Goal: Register for event/course: Register for event/course

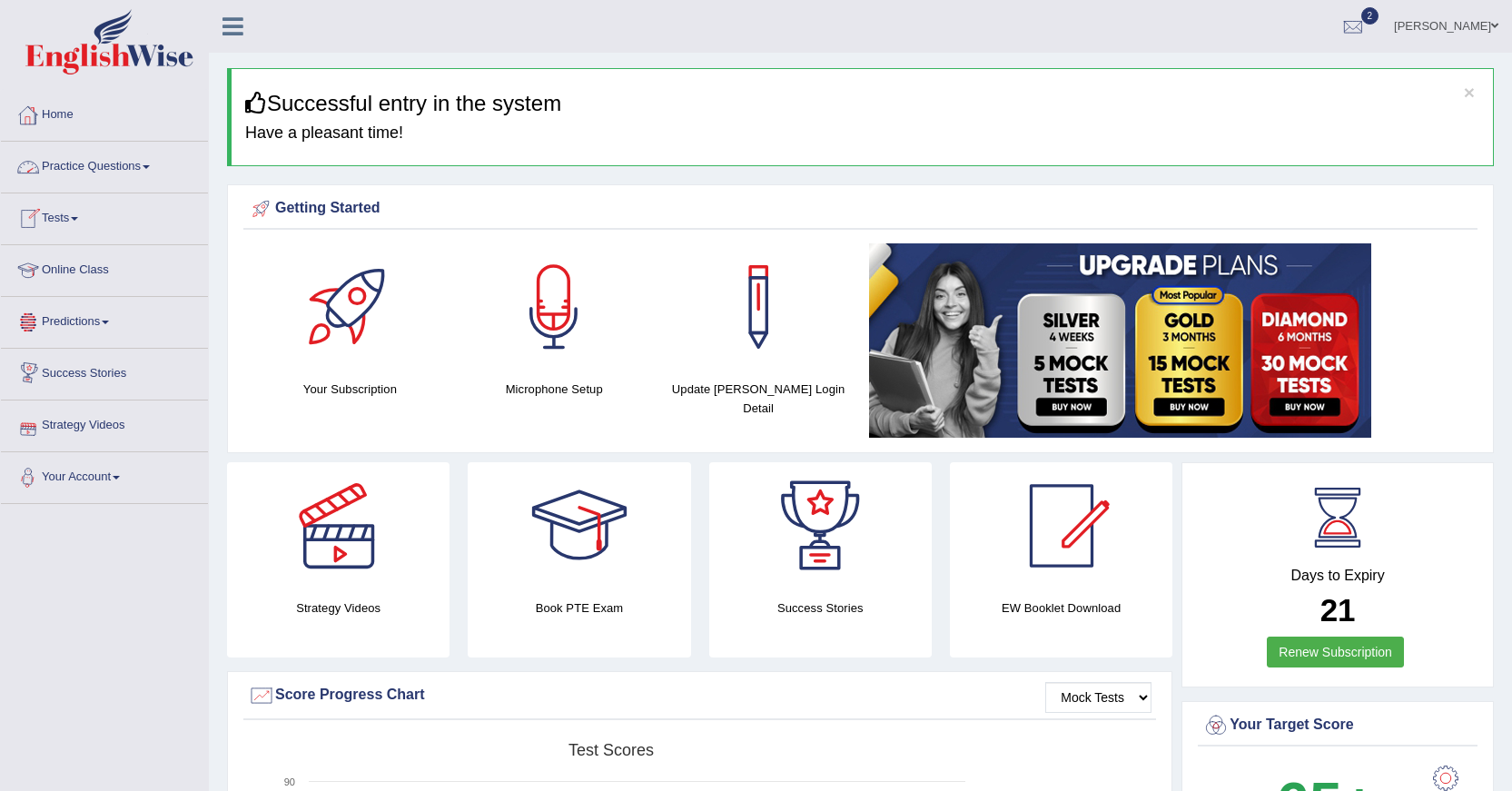
click at [152, 169] on link "Practice Questions" at bounding box center [105, 164] width 207 height 46
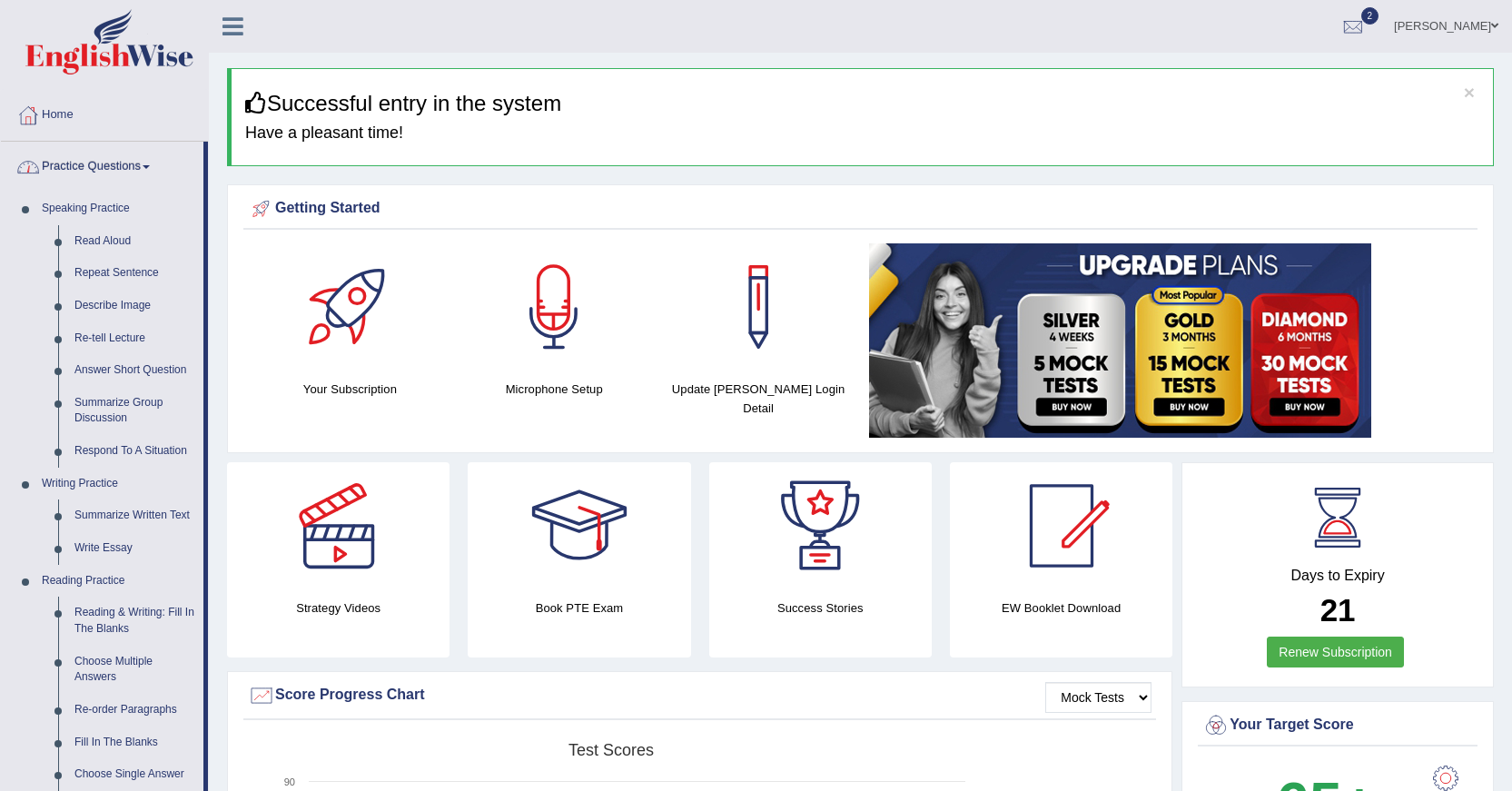
click at [147, 169] on link "Practice Questions" at bounding box center [102, 164] width 202 height 46
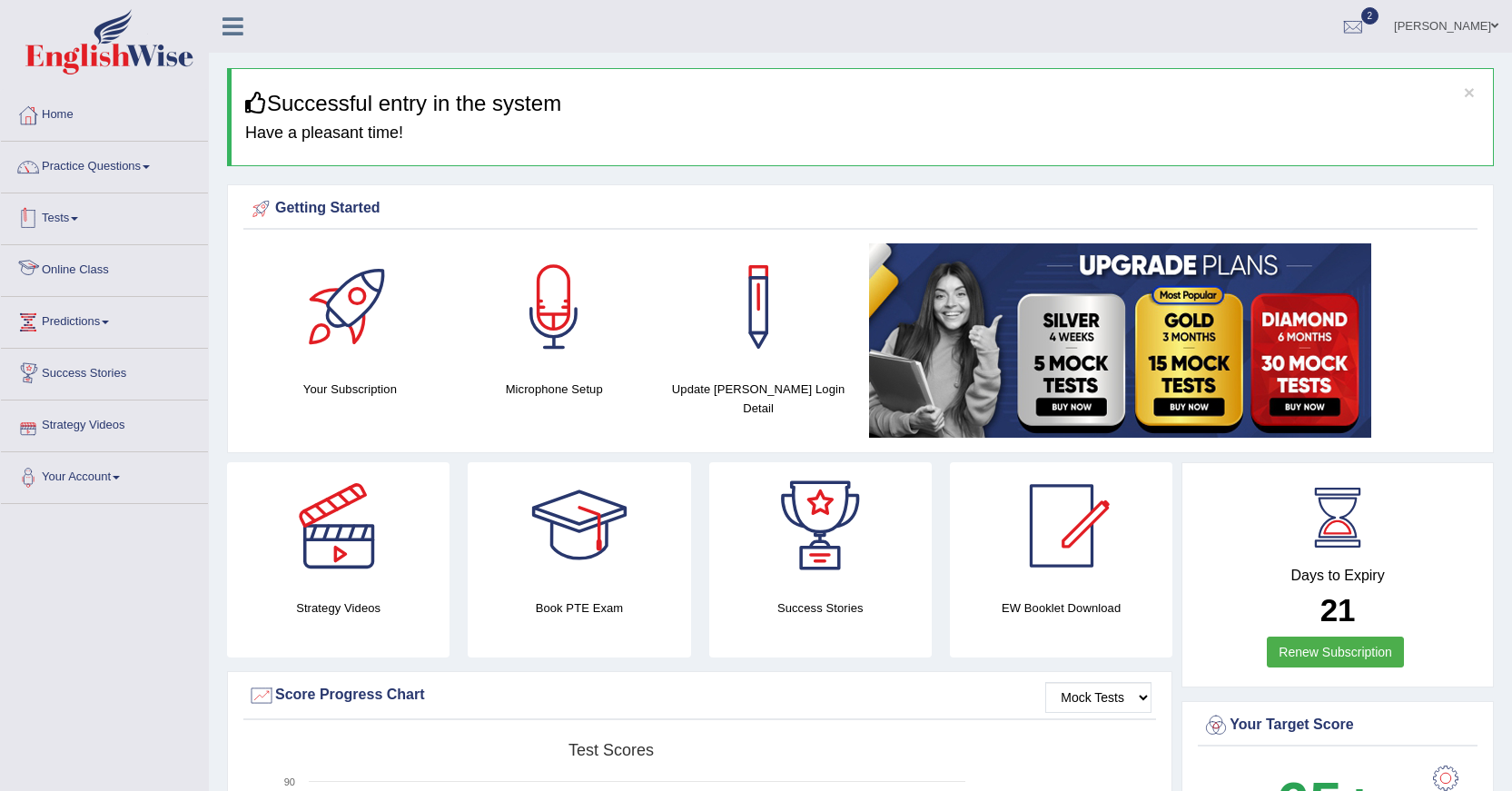
click at [78, 218] on span at bounding box center [74, 219] width 7 height 4
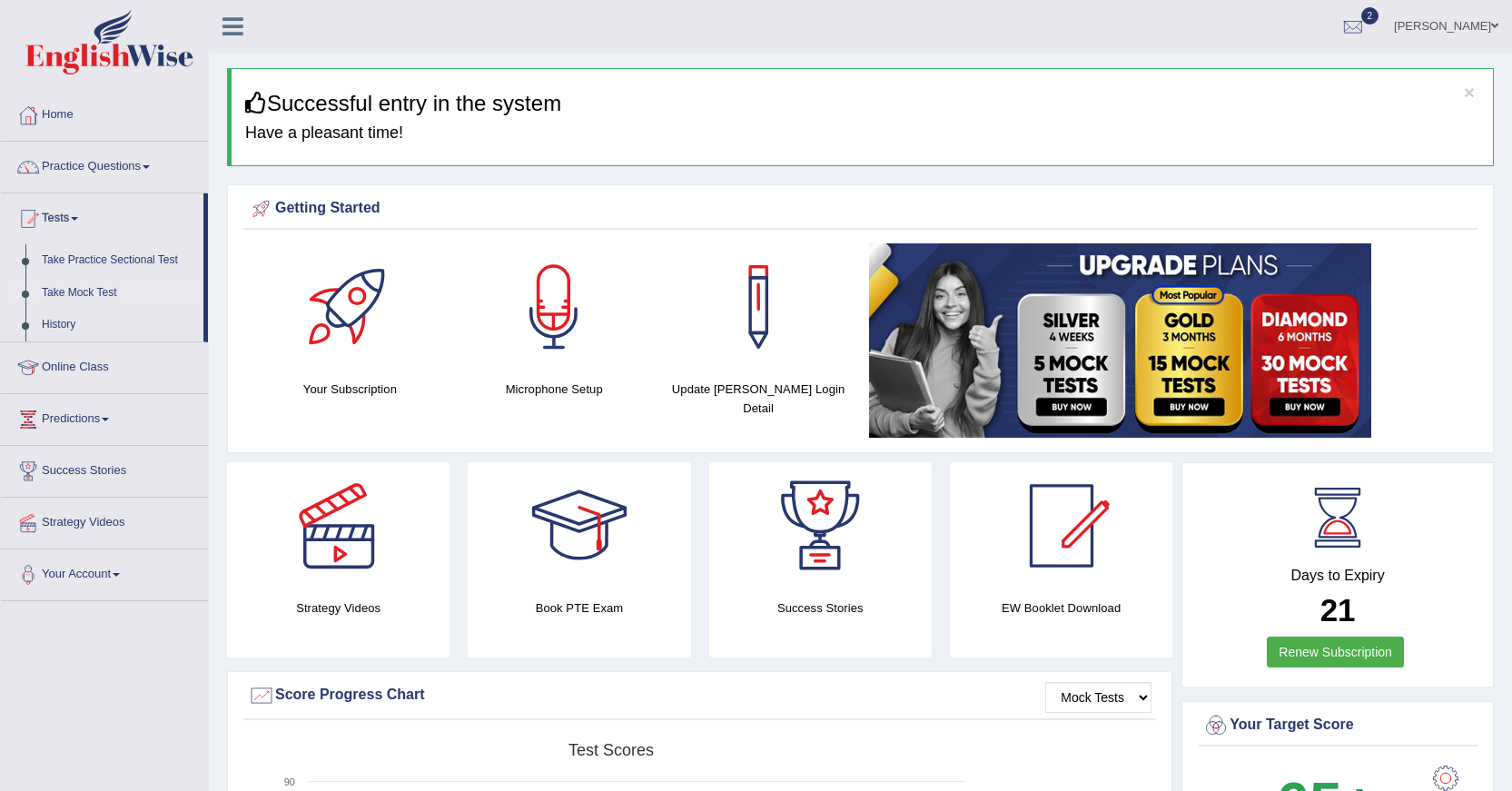
click at [63, 293] on link "Take Mock Test" at bounding box center [119, 293] width 170 height 33
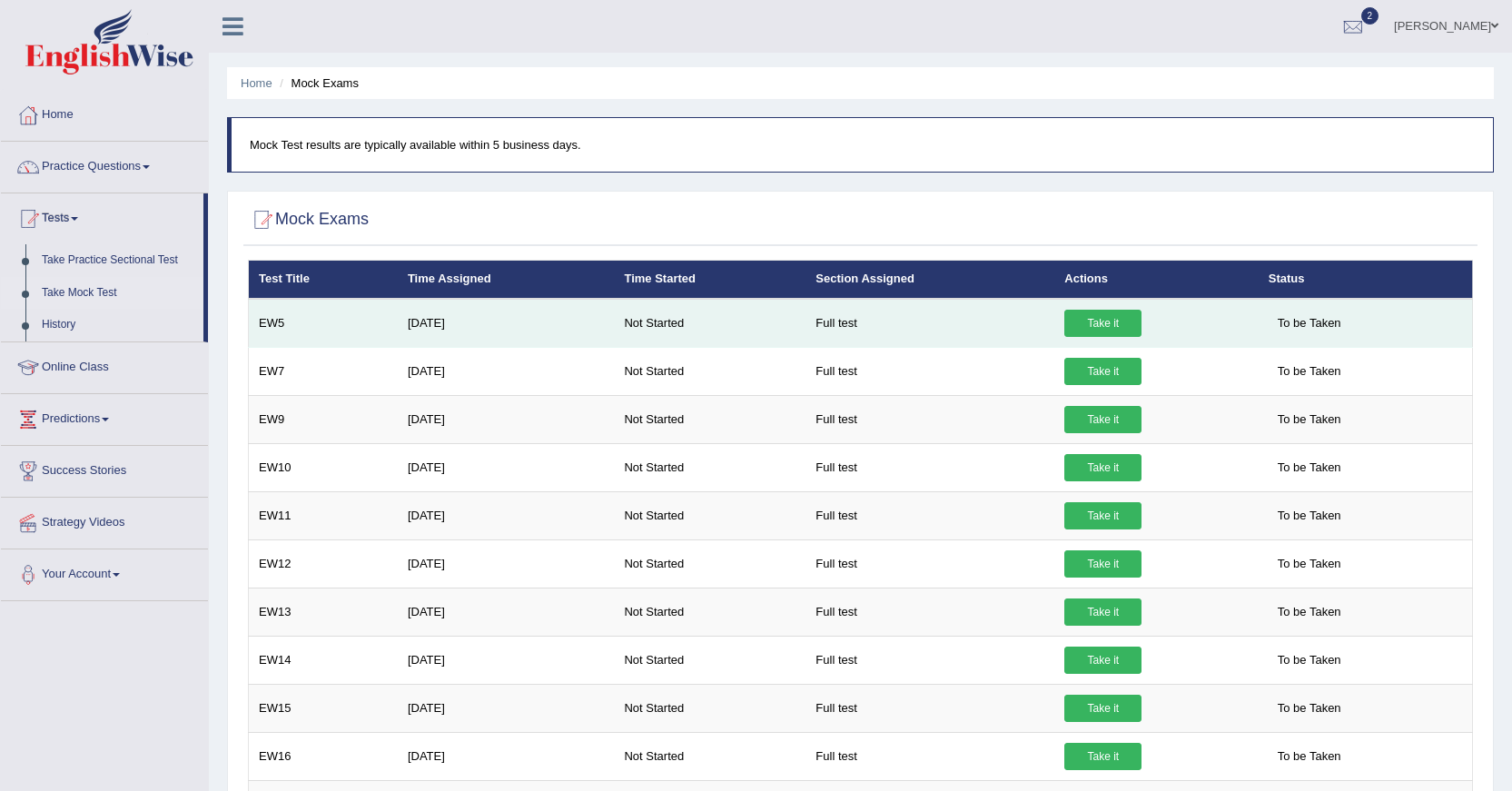
click at [1110, 326] on link "Take it" at bounding box center [1104, 323] width 78 height 27
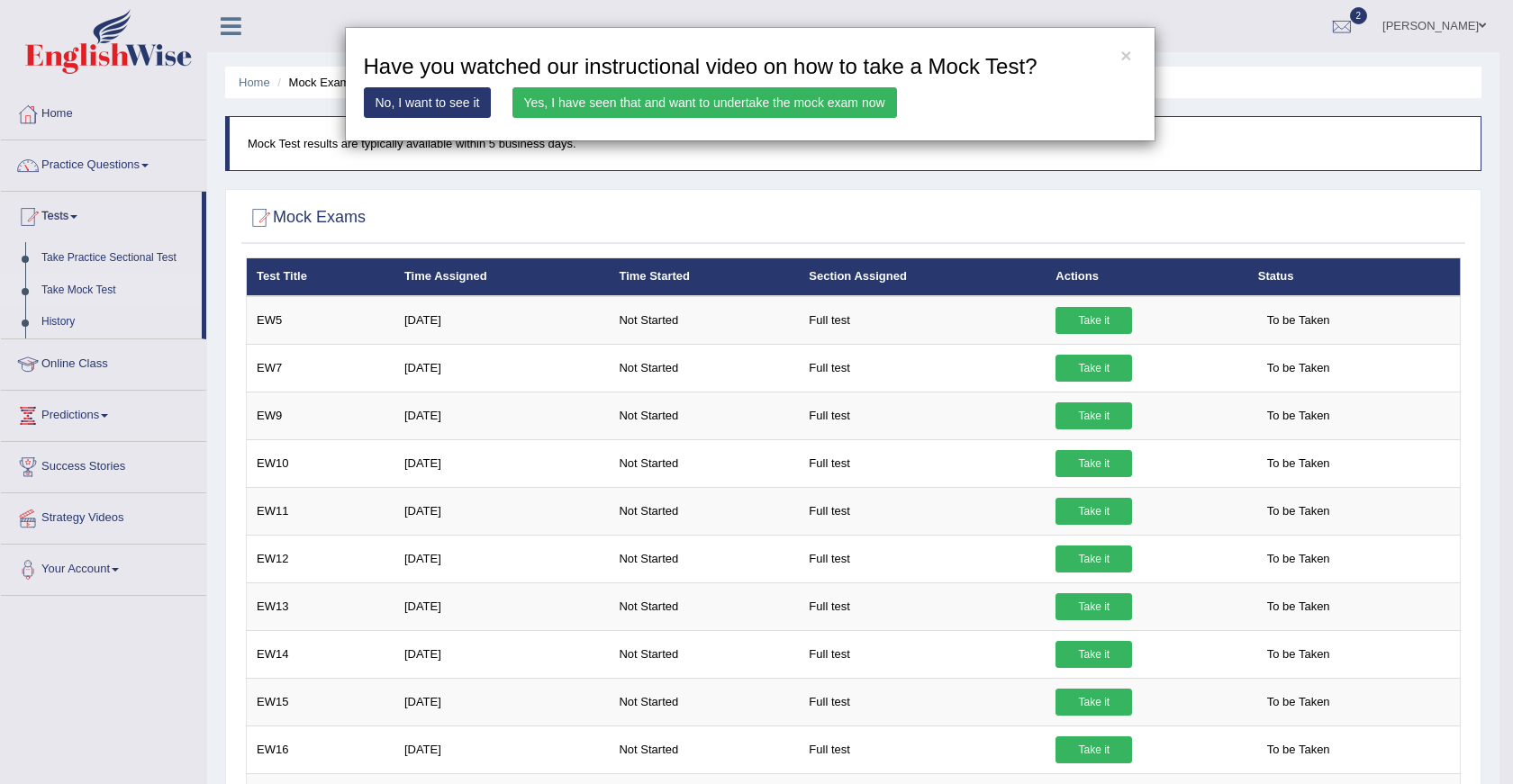
click at [680, 103] on link "Yes, I have seen that and want to undertake the mock exam now" at bounding box center [704, 102] width 384 height 31
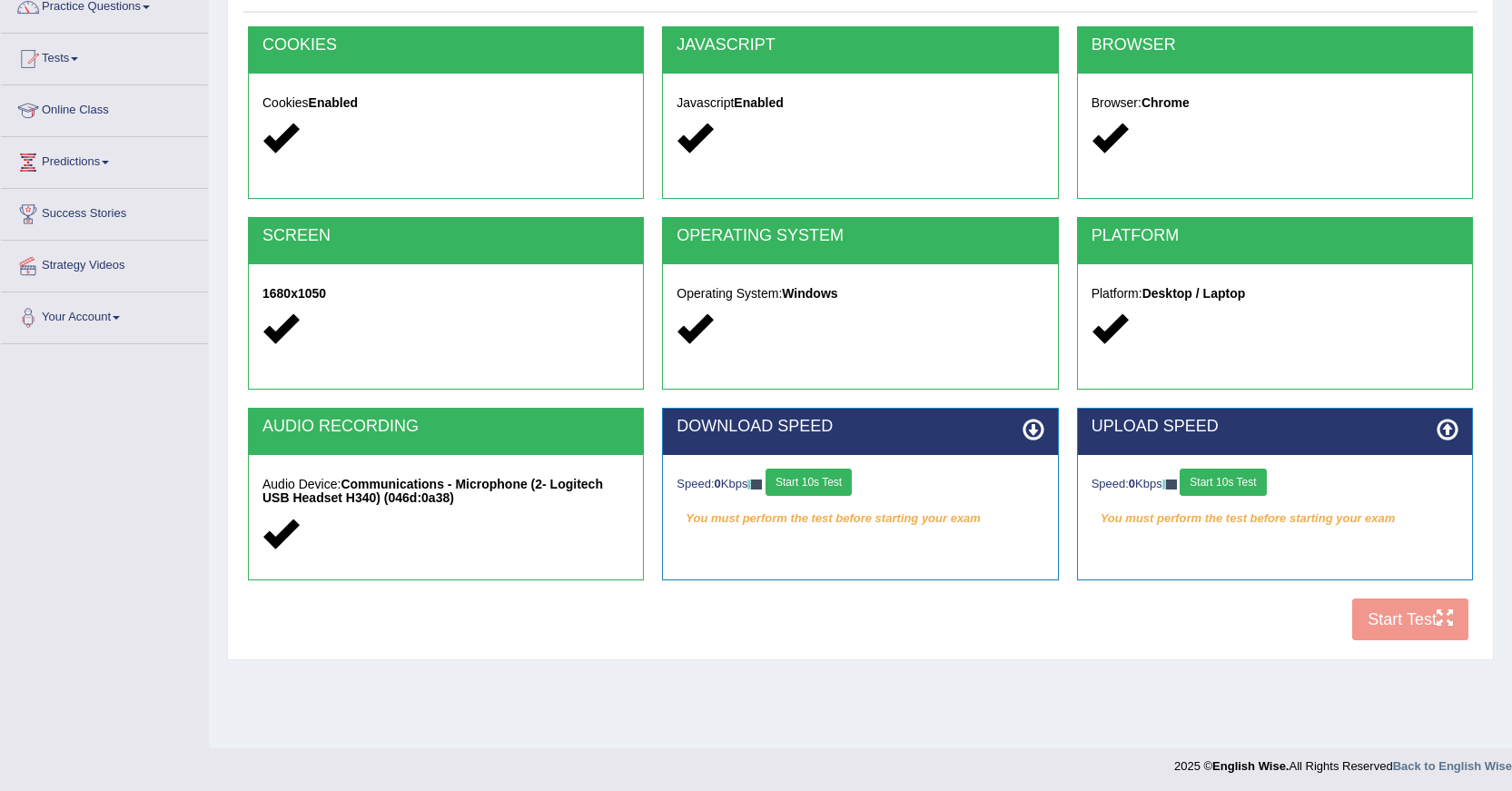
scroll to position [162, 0]
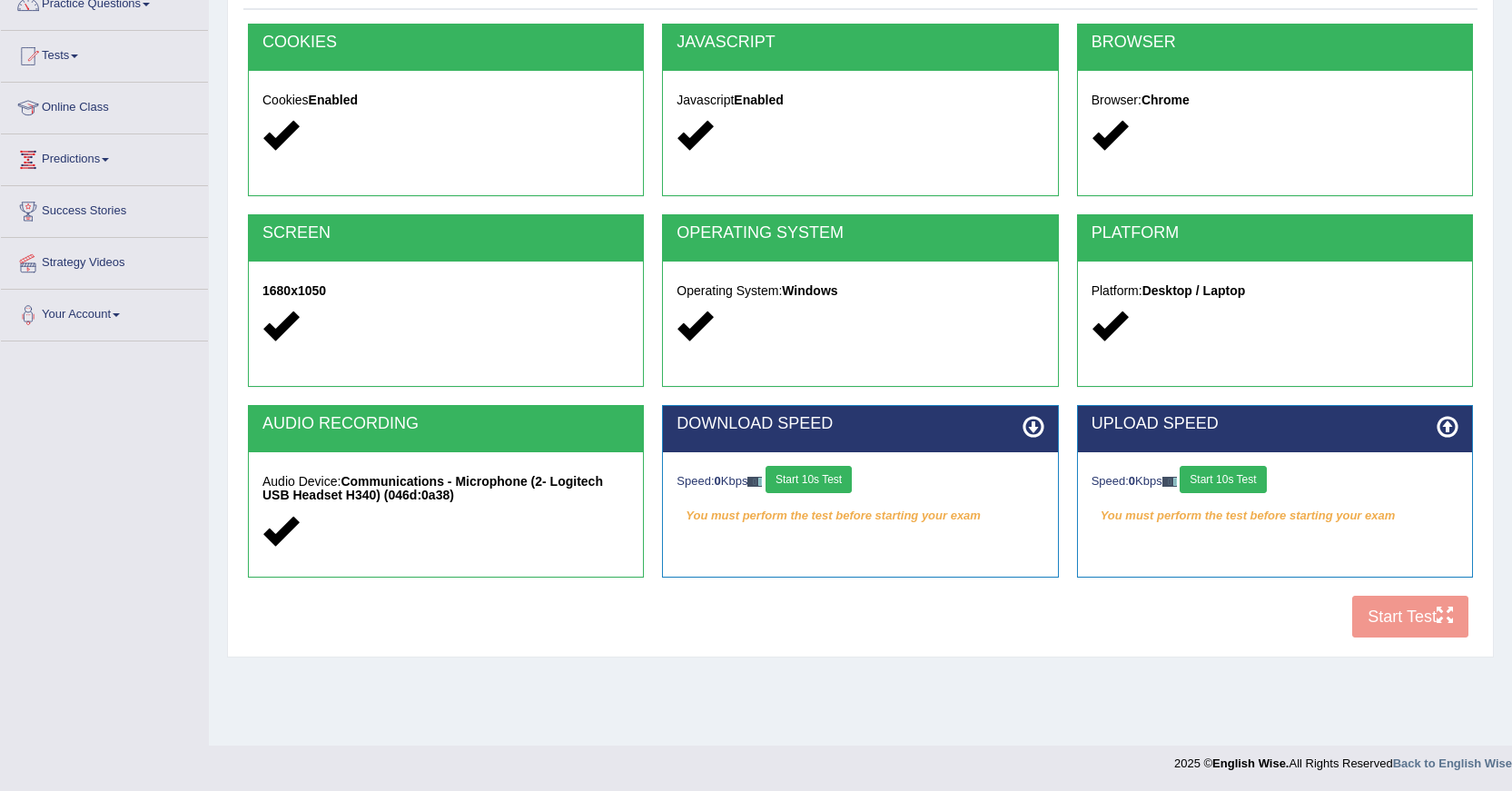
click at [1222, 626] on div "COOKIES Cookies Enabled JAVASCRIPT Javascript Enabled BROWSER Browser: Chrome S…" at bounding box center [860, 336] width 1234 height 625
click at [819, 480] on button "Start 10s Test" at bounding box center [809, 479] width 87 height 27
click at [1241, 483] on button "Start 10s Test" at bounding box center [1223, 479] width 87 height 27
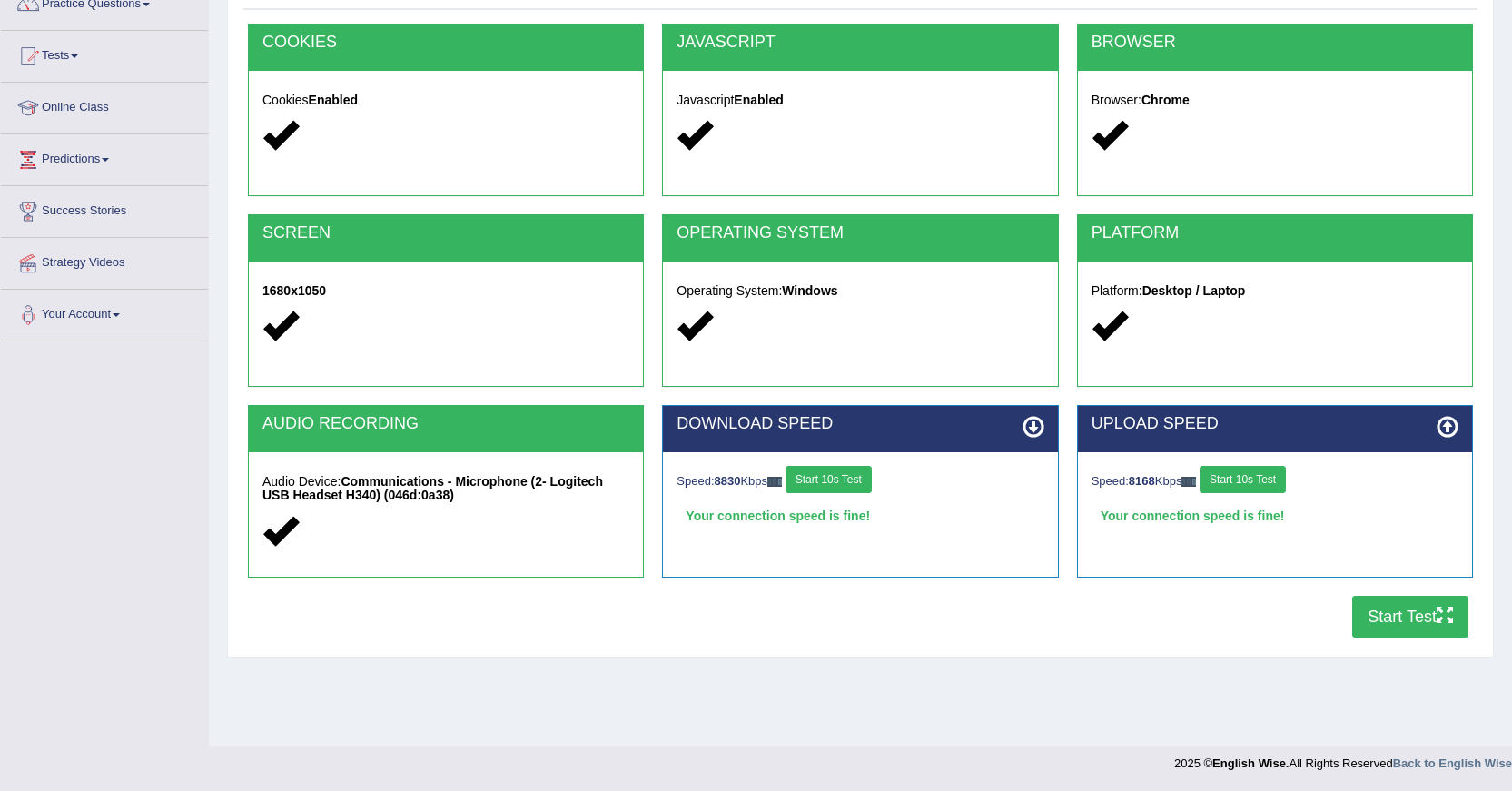
click at [1386, 605] on button "Start Test" at bounding box center [1410, 617] width 117 height 42
